Goal: Information Seeking & Learning: Learn about a topic

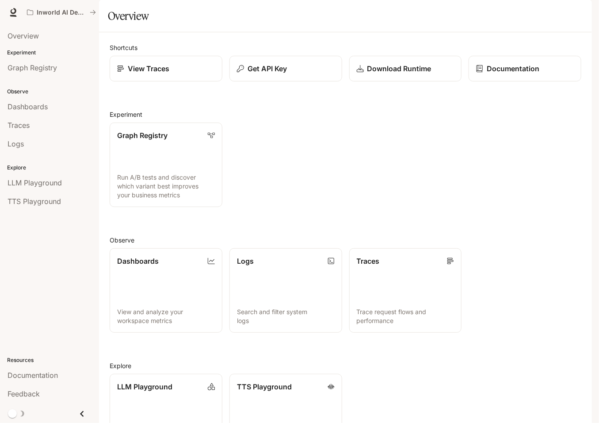
click at [378, 207] on div "Graph Registry Run A/B tests and discover which variant best improves your busi…" at bounding box center [342, 161] width 479 height 92
click at [36, 376] on span "Documentation" at bounding box center [33, 375] width 50 height 11
click at [203, 29] on section "Overview" at bounding box center [345, 16] width 493 height 32
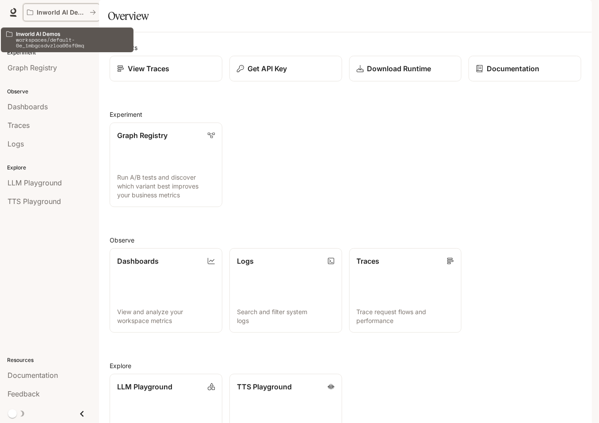
click at [71, 12] on p "Inworld AI Demos" at bounding box center [62, 13] width 50 height 8
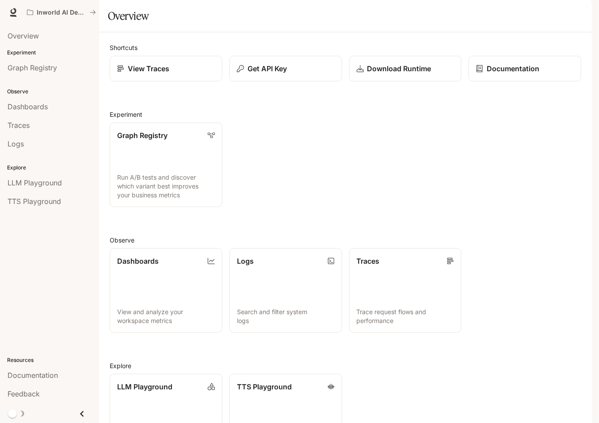
click at [241, 150] on div "Graph Registry Run A/B tests and discover which variant best improves your busi…" at bounding box center [342, 161] width 479 height 92
click at [417, 196] on div "Graph Registry Run A/B tests and discover which variant best improves your busi…" at bounding box center [342, 161] width 479 height 92
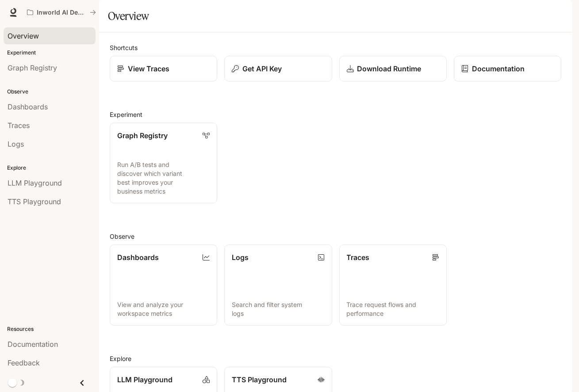
click at [38, 41] on link "Overview" at bounding box center [50, 35] width 92 height 17
click at [36, 204] on span "TTS Playground" at bounding box center [35, 201] width 54 height 11
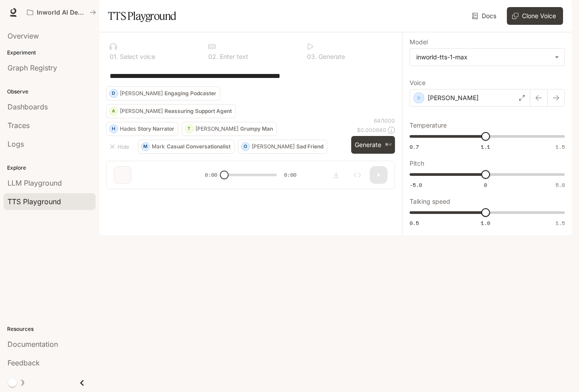
click at [38, 173] on li "LLM Playground" at bounding box center [49, 182] width 99 height 19
click at [33, 180] on span "LLM Playground" at bounding box center [35, 182] width 54 height 11
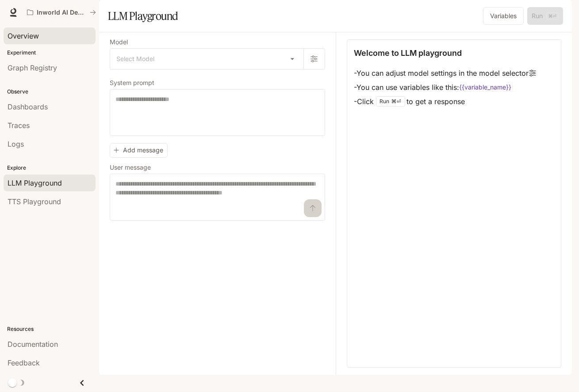
click at [28, 39] on span "Overview" at bounding box center [23, 36] width 31 height 11
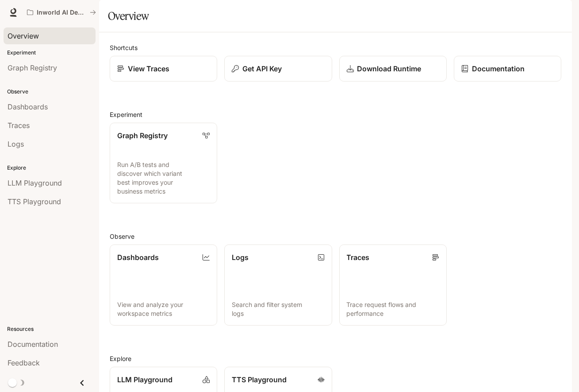
click at [361, 187] on div "Graph Registry Run A/B tests and discover which variant best improves your busi…" at bounding box center [332, 159] width 459 height 88
click at [223, 25] on div "Overview" at bounding box center [335, 16] width 455 height 18
click at [48, 36] on div "Overview" at bounding box center [50, 36] width 84 height 11
click at [402, 171] on div "Graph Registry Run A/B tests and discover which variant best improves your busi…" at bounding box center [332, 159] width 459 height 88
click at [268, 25] on div "Overview" at bounding box center [335, 16] width 455 height 18
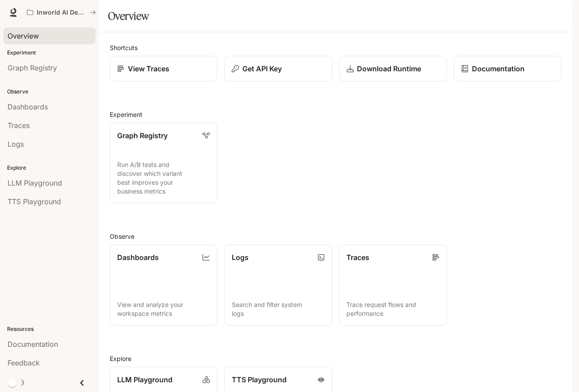
click at [279, 141] on div "Graph Registry Run A/B tests and discover which variant best improves your busi…" at bounding box center [332, 159] width 459 height 88
click at [30, 67] on span "Graph Registry" at bounding box center [33, 67] width 50 height 11
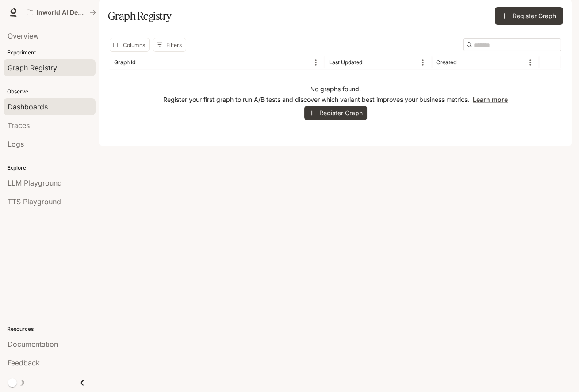
click at [38, 107] on span "Dashboards" at bounding box center [28, 106] width 40 height 11
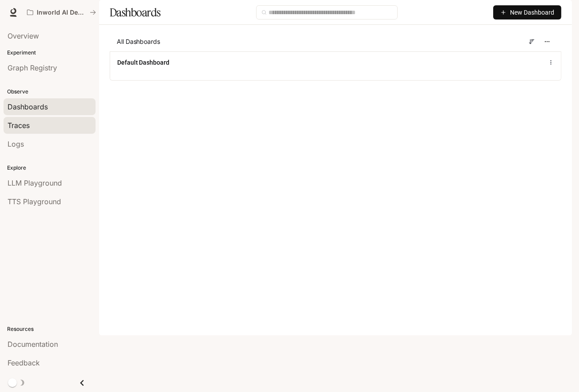
click at [40, 126] on div "Traces" at bounding box center [50, 125] width 84 height 11
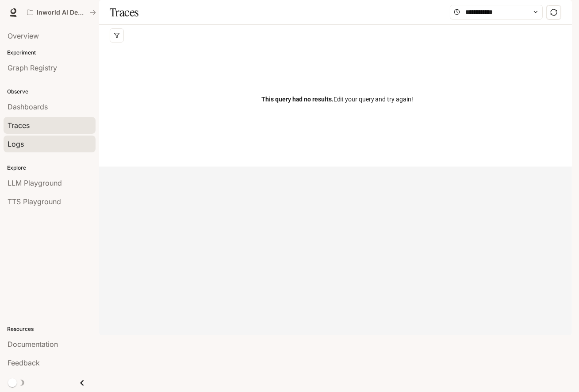
click at [27, 146] on div "Logs" at bounding box center [50, 143] width 84 height 11
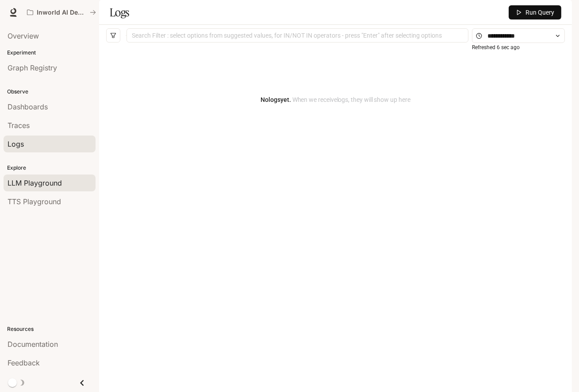
click at [27, 180] on span "LLM Playground" at bounding box center [35, 182] width 54 height 11
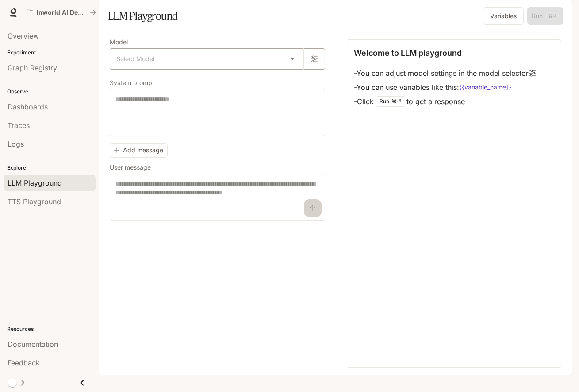
click at [249, 89] on body "Skip to main content Inworld AI Demos Documentation Documentation Portal Overvi…" at bounding box center [289, 196] width 579 height 392
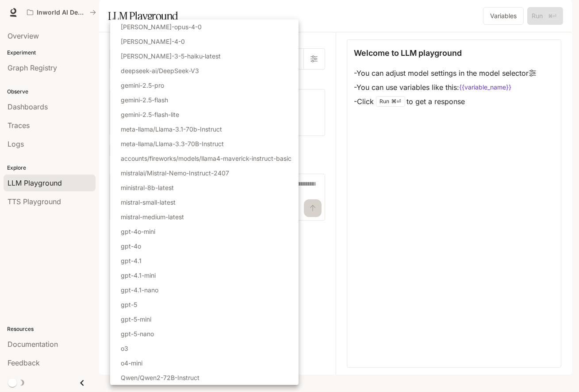
click at [350, 181] on div at bounding box center [289, 196] width 579 height 392
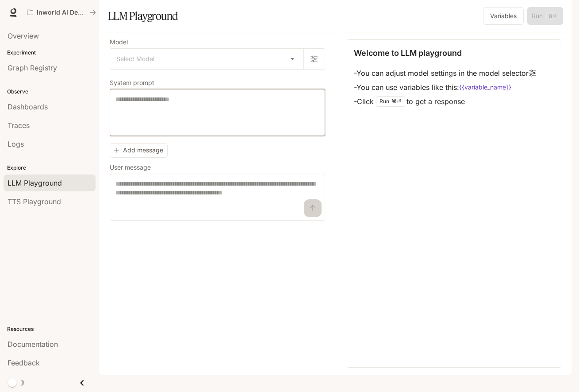
click at [200, 130] on textarea at bounding box center [217, 112] width 204 height 35
click at [205, 181] on div "Add message User message * ​" at bounding box center [217, 179] width 215 height 81
click at [177, 73] on body "Skip to main content Inworld AI Demos Documentation Documentation Portal Overvi…" at bounding box center [289, 196] width 579 height 392
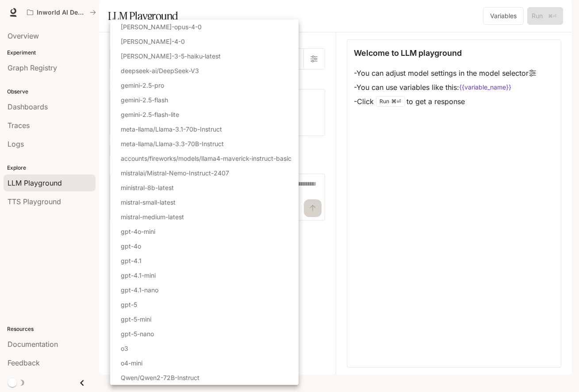
click at [402, 223] on div at bounding box center [289, 196] width 579 height 392
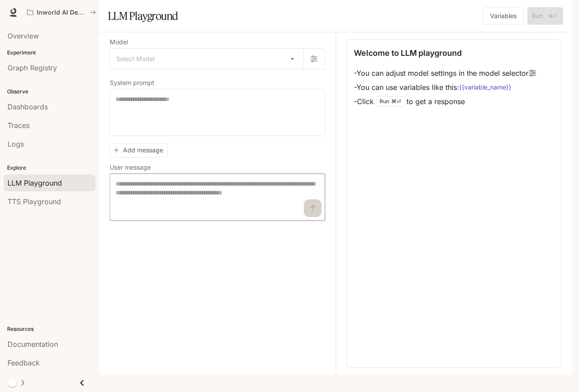
click at [164, 214] on textarea at bounding box center [217, 196] width 204 height 35
click at [37, 200] on span "TTS Playground" at bounding box center [35, 201] width 54 height 11
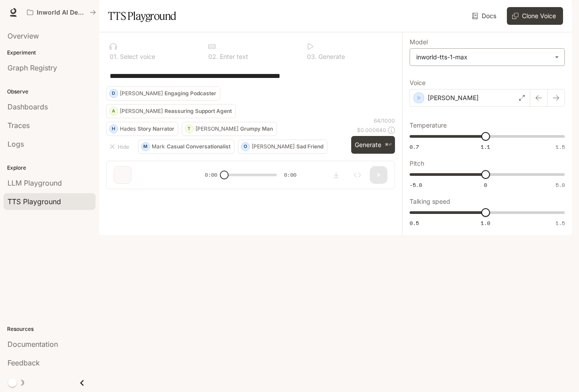
click at [492, 84] on body "**********" at bounding box center [289, 196] width 579 height 392
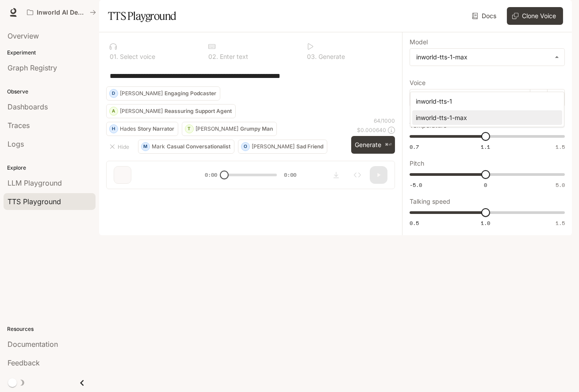
click at [489, 66] on div at bounding box center [289, 196] width 579 height 392
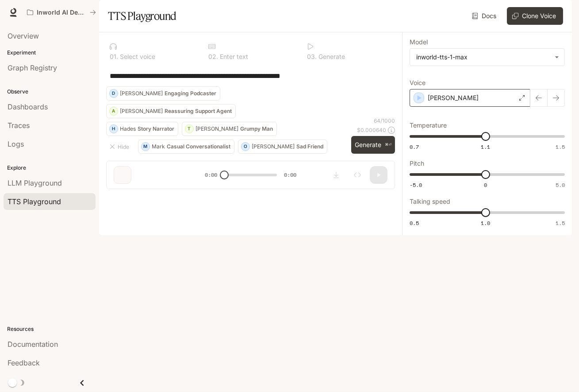
click at [439, 107] on div "Dennis" at bounding box center [470, 98] width 121 height 18
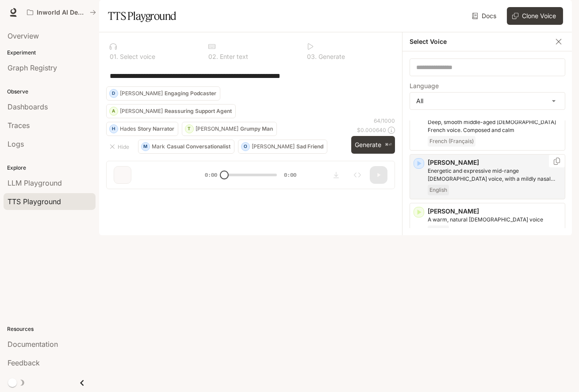
scroll to position [104, 0]
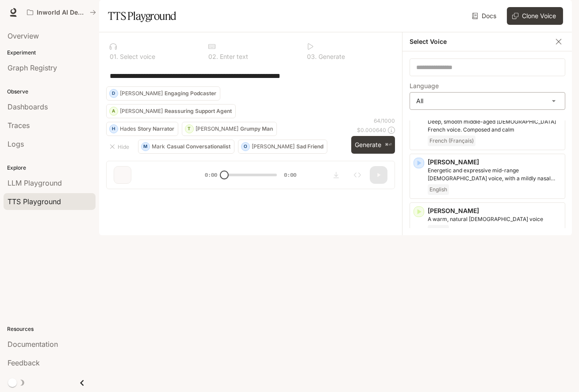
click at [530, 126] on body "**********" at bounding box center [289, 196] width 579 height 392
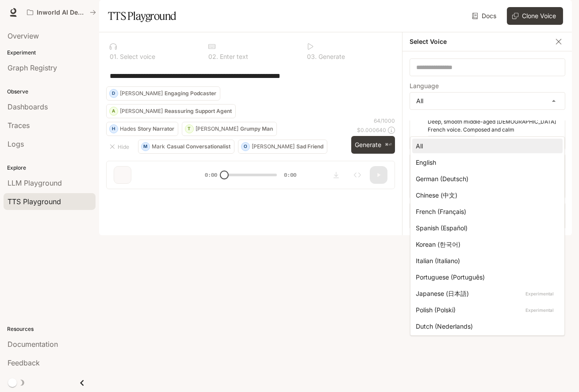
click at [533, 110] on div at bounding box center [289, 196] width 579 height 392
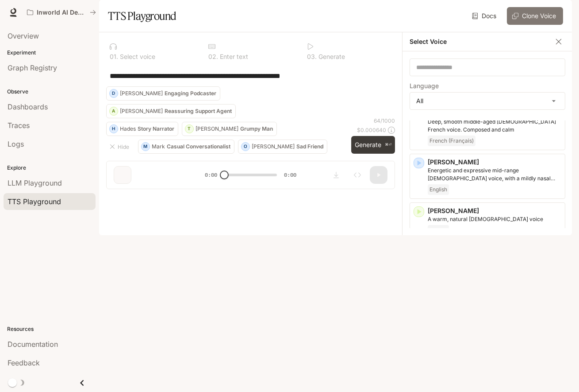
click at [526, 25] on button "Clone Voice" at bounding box center [535, 16] width 56 height 18
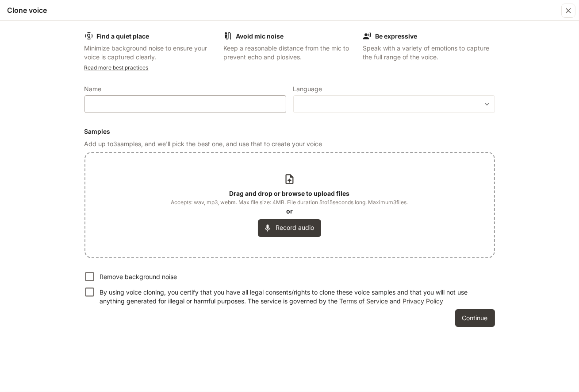
click at [127, 109] on div "​" at bounding box center [185, 104] width 202 height 18
click at [313, 221] on button "Record audio" at bounding box center [289, 228] width 63 height 18
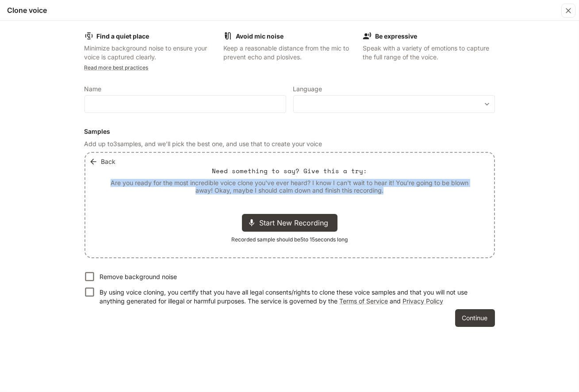
drag, startPoint x: 109, startPoint y: 183, endPoint x: 416, endPoint y: 200, distance: 307.9
click at [416, 200] on div "Back Need something to say? Give this a try: Are you ready for the most incredi…" at bounding box center [289, 205] width 409 height 104
click at [437, 184] on p "Are you ready for the most incredible voice clone you've ever heard? I know I c…" at bounding box center [290, 186] width 366 height 15
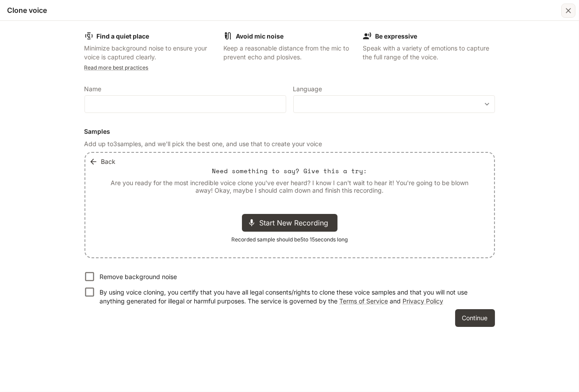
click at [569, 9] on icon "button" at bounding box center [568, 10] width 5 height 5
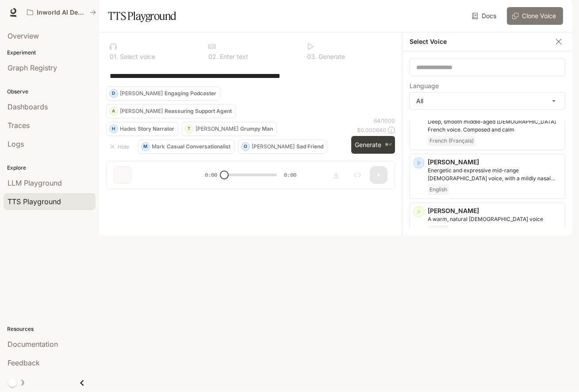
click at [536, 25] on button "Clone Voice" at bounding box center [535, 16] width 56 height 18
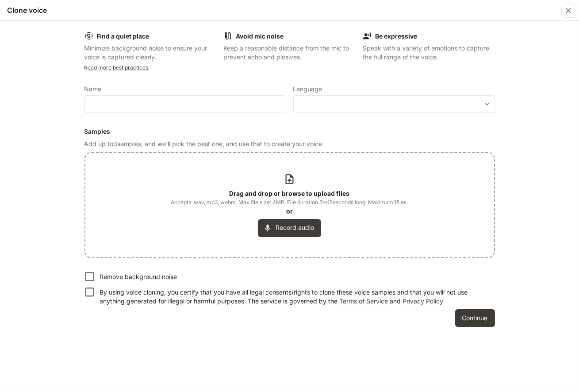
click at [525, 145] on div "Find a quiet place Minimize background noise to ensure your voice is captured c…" at bounding box center [289, 206] width 579 height 371
click at [483, 84] on form "Find a quiet place Minimize background noise to ensure your voice is captured c…" at bounding box center [289, 178] width 411 height 295
click at [472, 105] on body "**********" at bounding box center [289, 196] width 579 height 392
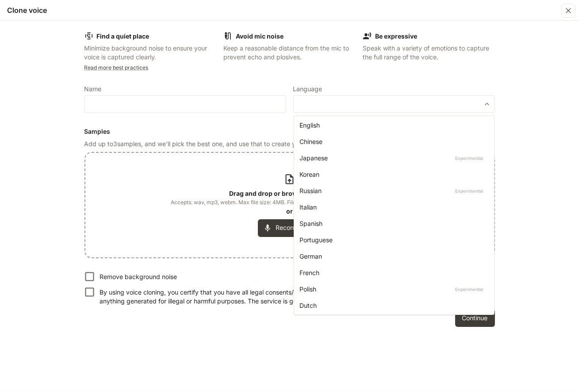
click at [520, 142] on div at bounding box center [289, 196] width 579 height 392
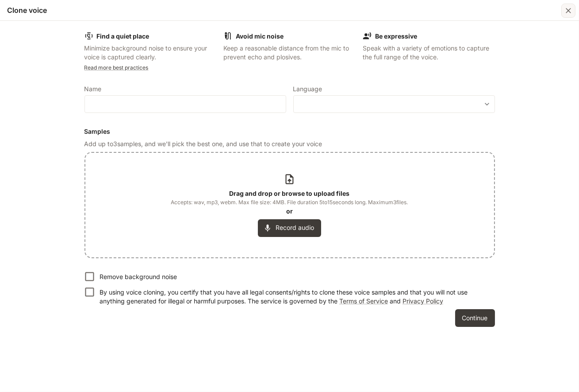
click at [565, 14] on icon "button" at bounding box center [568, 10] width 9 height 9
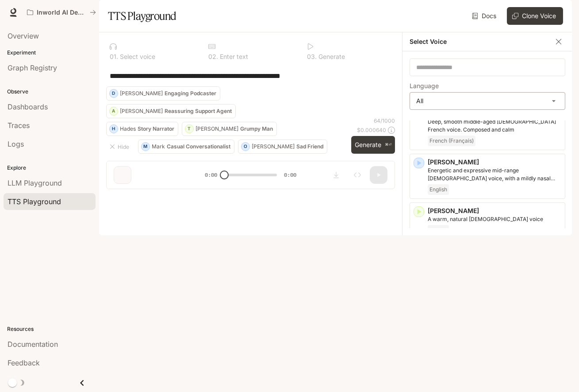
click at [480, 128] on body "**********" at bounding box center [289, 196] width 579 height 392
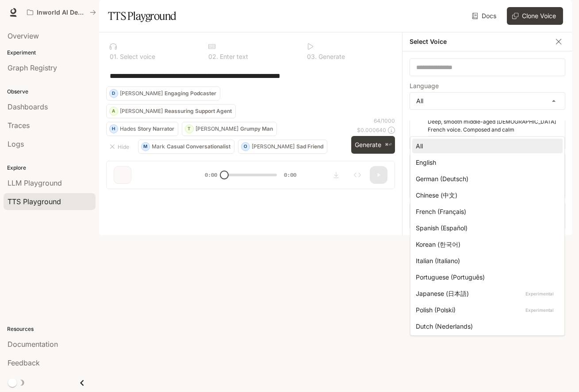
click at [468, 108] on div at bounding box center [289, 196] width 579 height 392
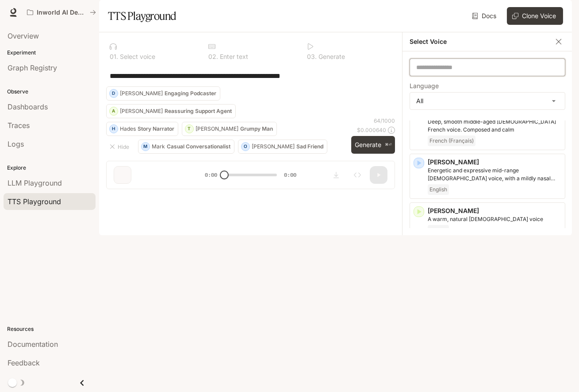
click at [454, 72] on input "text" at bounding box center [487, 67] width 155 height 9
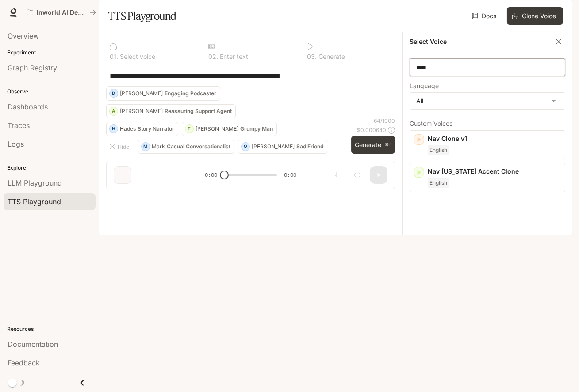
type input "***"
click at [561, 46] on icon "button" at bounding box center [558, 41] width 9 height 9
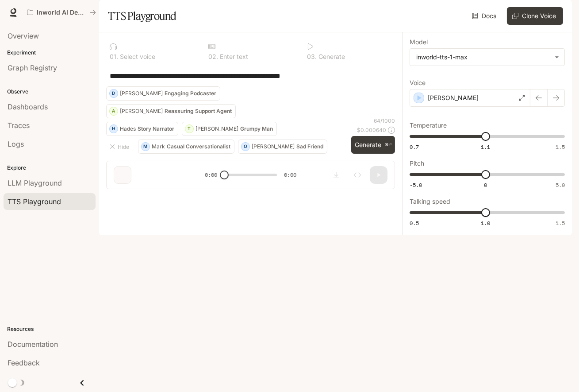
click at [227, 86] on div "**********" at bounding box center [250, 75] width 289 height 21
click at [39, 36] on div "Overview" at bounding box center [50, 36] width 84 height 11
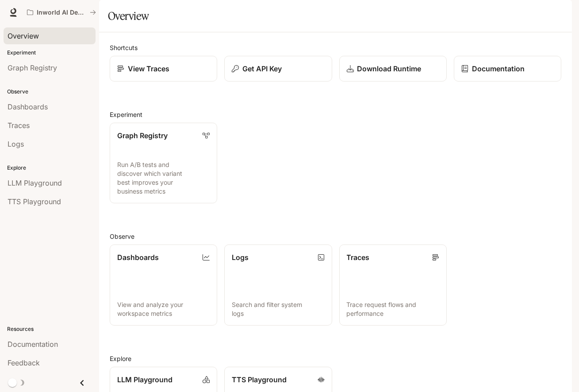
click at [558, 15] on img "button" at bounding box center [559, 12] width 12 height 12
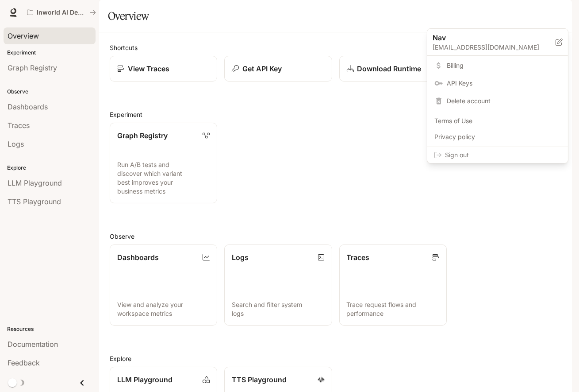
click at [402, 21] on div at bounding box center [289, 196] width 579 height 392
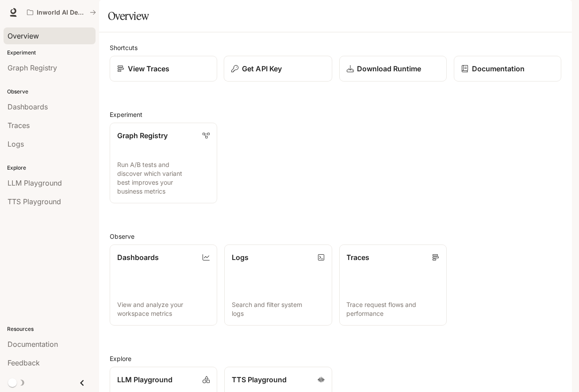
click at [253, 82] on button "Get API Key" at bounding box center [278, 69] width 109 height 26
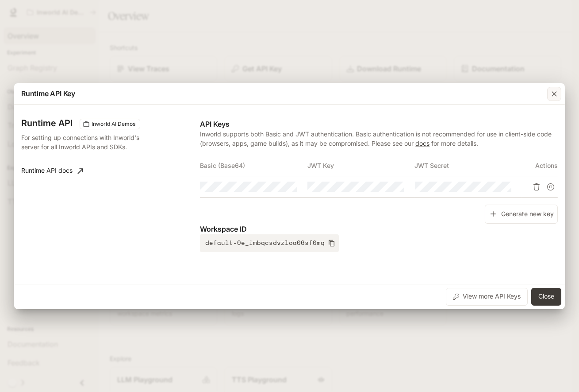
click at [556, 92] on icon "button" at bounding box center [554, 93] width 5 height 5
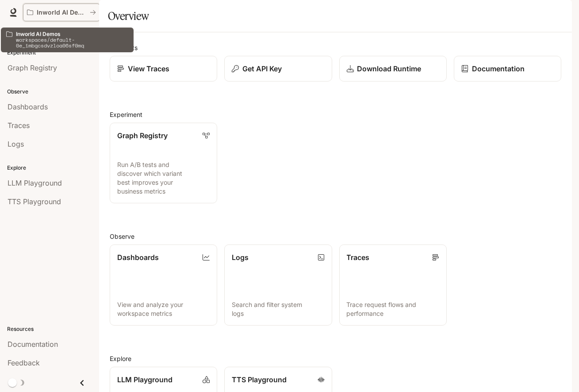
click at [62, 13] on p "Inworld AI Demos" at bounding box center [62, 13] width 50 height 8
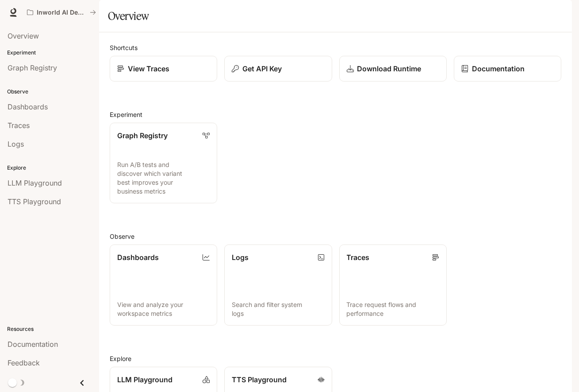
click at [161, 20] on div "Inworld AI Demos" at bounding box center [258, 13] width 470 height 18
click at [253, 29] on section "Overview" at bounding box center [335, 16] width 473 height 32
click at [327, 186] on div "Graph Registry Run A/B tests and discover which variant best improves your busi…" at bounding box center [332, 159] width 459 height 88
click at [555, 15] on img "button" at bounding box center [559, 12] width 12 height 12
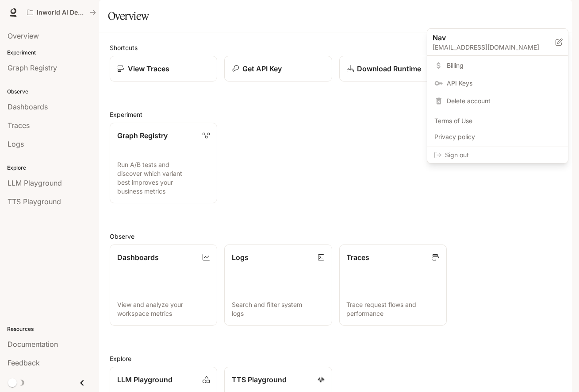
click at [462, 68] on span "Billing" at bounding box center [504, 65] width 114 height 9
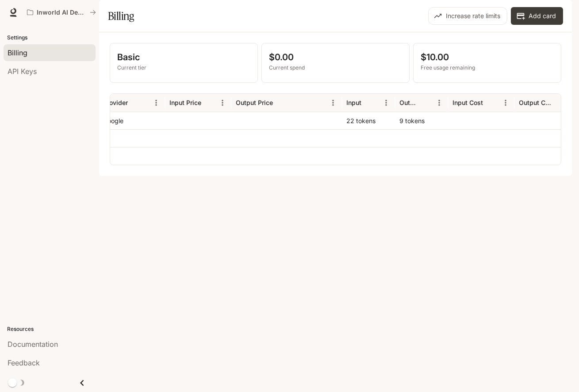
scroll to position [0, 273]
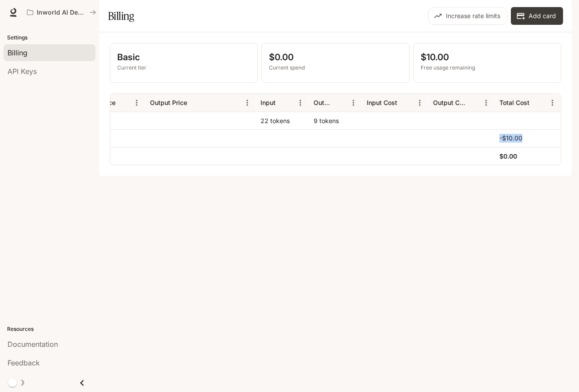
drag, startPoint x: 497, startPoint y: 164, endPoint x: 540, endPoint y: 164, distance: 42.5
click at [540, 147] on div "-$10.00" at bounding box center [528, 138] width 66 height 18
click at [265, 176] on div "Basic Current tier $0.00 Current spend $10.00 Free usage remaining Provider Inp…" at bounding box center [335, 103] width 473 height 143
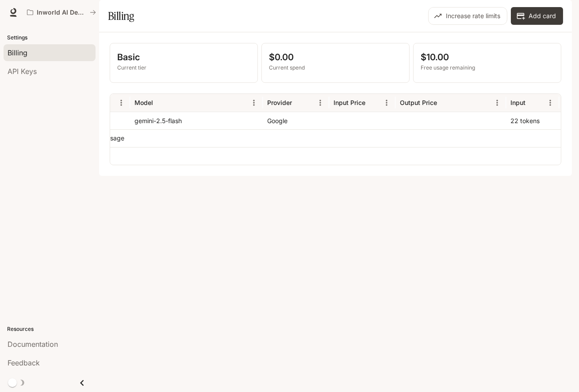
scroll to position [0, 0]
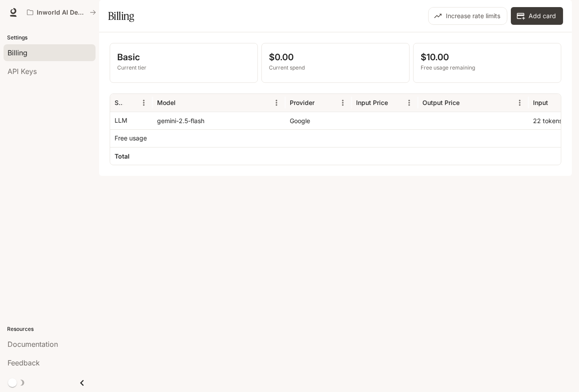
click at [412, 25] on div "Increase rate limits Add card" at bounding box center [451, 16] width 226 height 18
click at [566, 12] on button "button" at bounding box center [560, 13] width 18 height 18
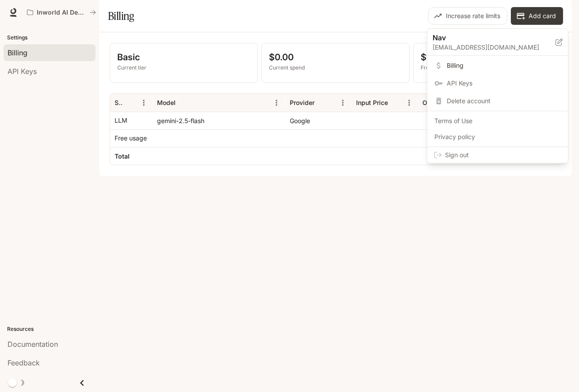
click at [502, 66] on span "Billing" at bounding box center [504, 65] width 114 height 9
click at [406, 53] on div at bounding box center [289, 196] width 579 height 392
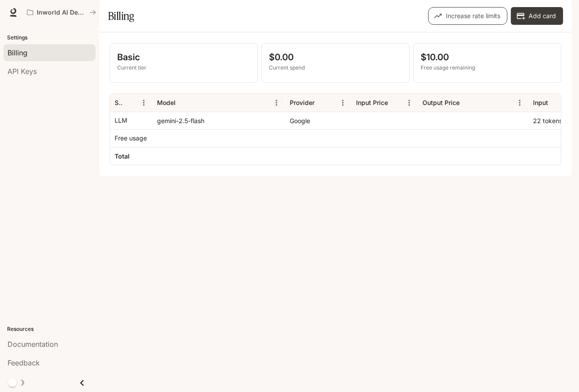
click at [468, 25] on button "Increase rate limits" at bounding box center [467, 16] width 79 height 18
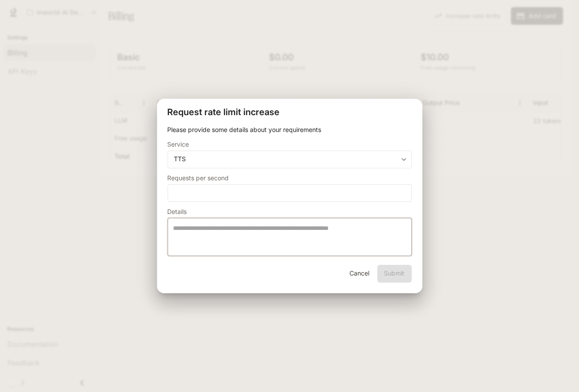
click at [235, 225] on textarea at bounding box center [289, 236] width 233 height 27
type textarea "*"
click at [361, 276] on button "Cancel" at bounding box center [360, 274] width 28 height 18
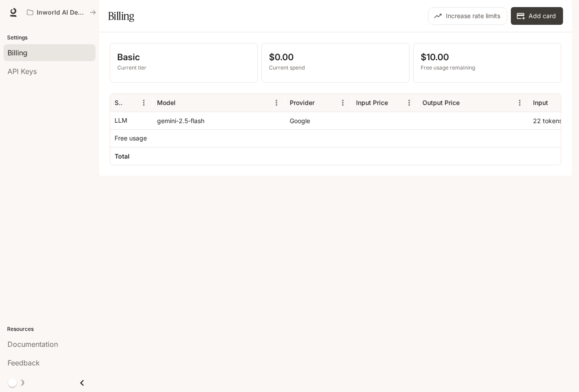
click at [367, 176] on div "Basic Current tier $0.00 Current spend $10.00 Free usage remaining Service Mode…" at bounding box center [335, 103] width 473 height 143
click at [385, 176] on div "Basic Current tier $0.00 Current spend $10.00 Free usage remaining Service Mode…" at bounding box center [335, 103] width 473 height 143
click at [47, 341] on span "Documentation" at bounding box center [33, 343] width 50 height 11
click at [38, 138] on div "Settings Billing API Keys Resources Documentation Feedback" at bounding box center [49, 208] width 99 height 367
click at [7, 12] on link at bounding box center [13, 12] width 12 height 12
